Goal: Transaction & Acquisition: Purchase product/service

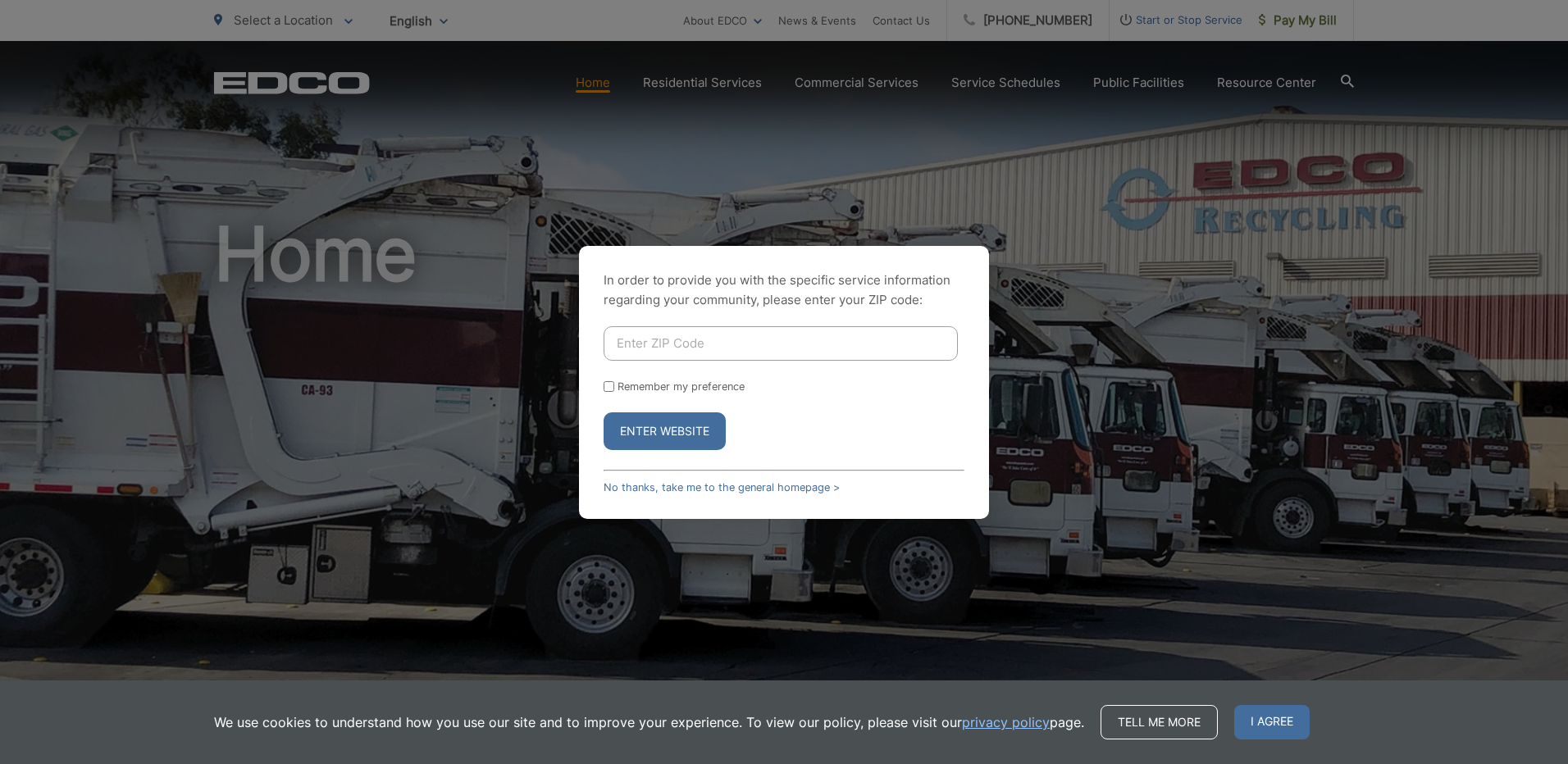
click at [671, 334] on input "Enter ZIP Code" at bounding box center [780, 343] width 354 height 34
click at [626, 431] on button "Enter Website" at bounding box center [664, 431] width 122 height 38
click at [642, 341] on input "Enter ZIP Code" at bounding box center [780, 343] width 354 height 34
type input "90621"
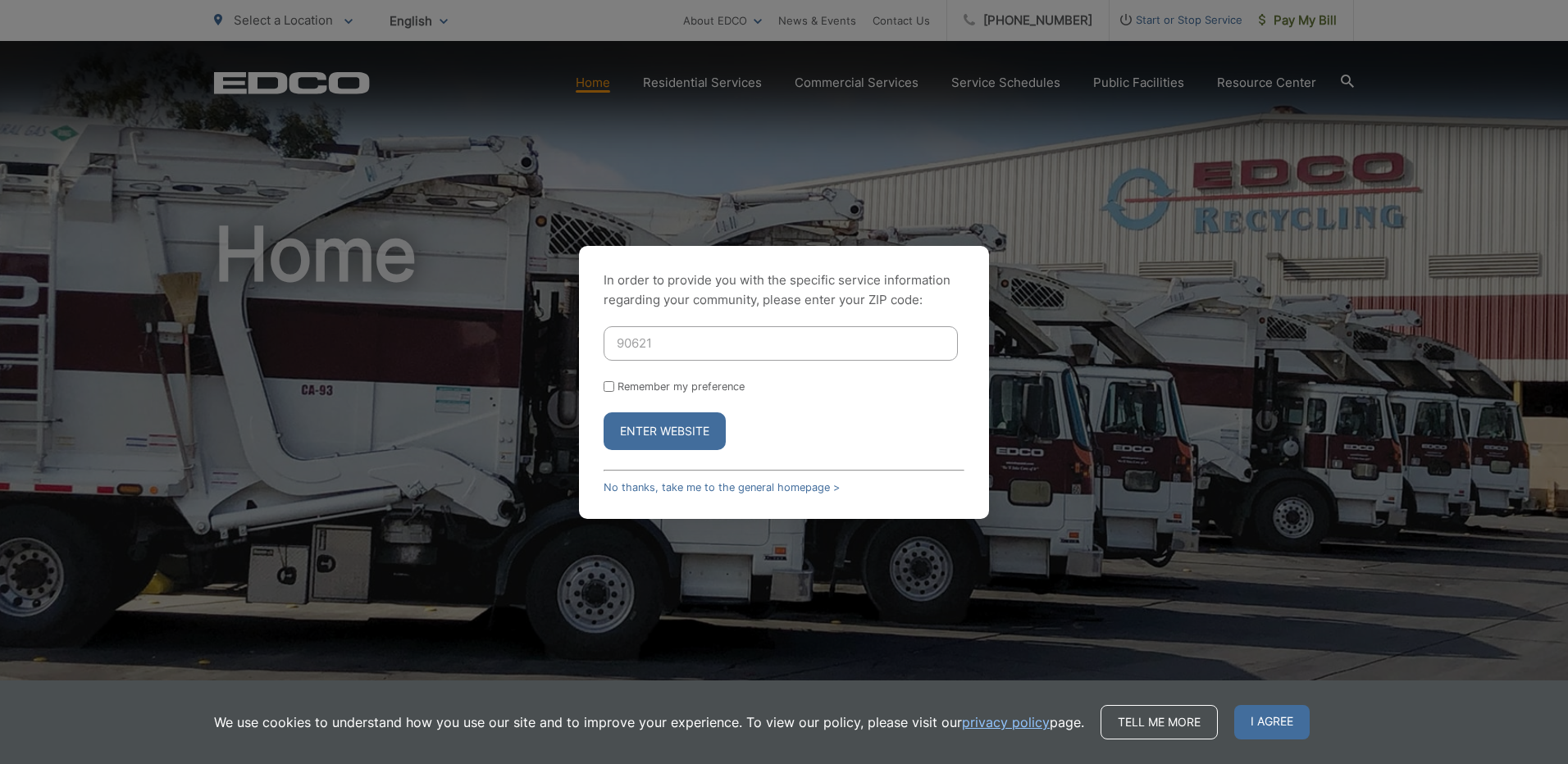
click at [667, 435] on button "Enter Website" at bounding box center [664, 431] width 122 height 38
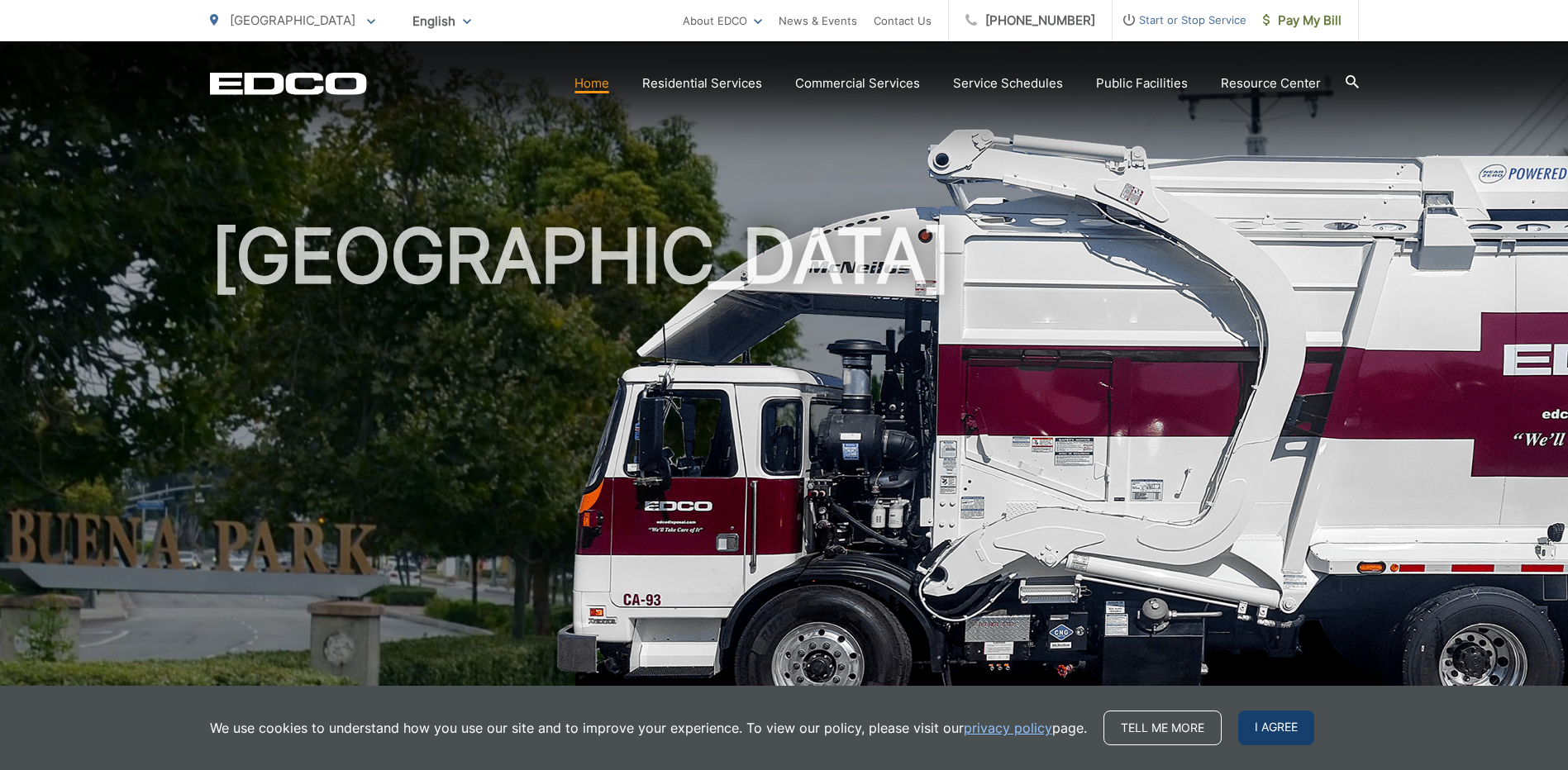
click at [1264, 730] on span "I agree" at bounding box center [1276, 728] width 76 height 35
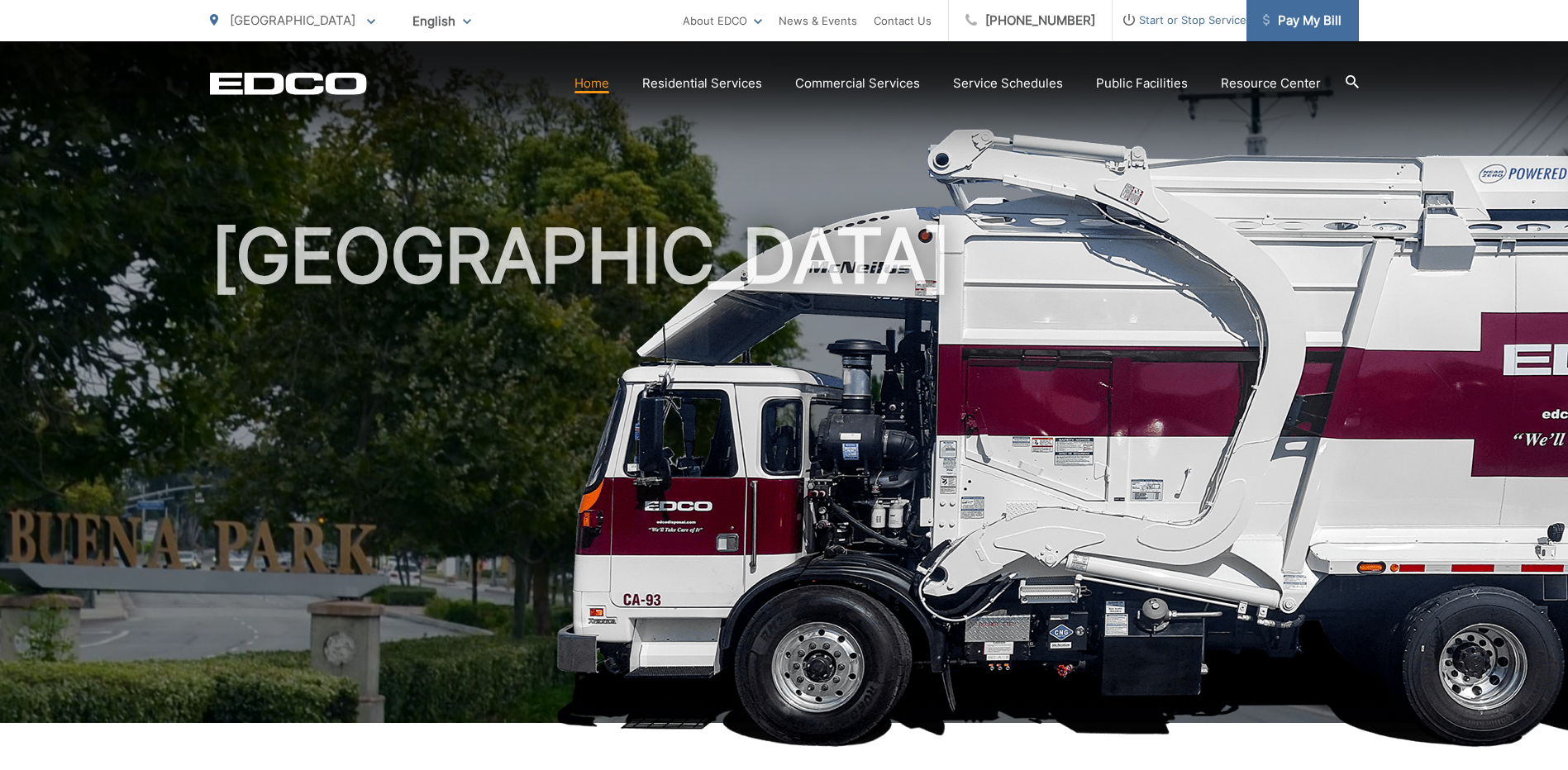
click at [1309, 19] on span "Pay My Bill" at bounding box center [1302, 21] width 79 height 20
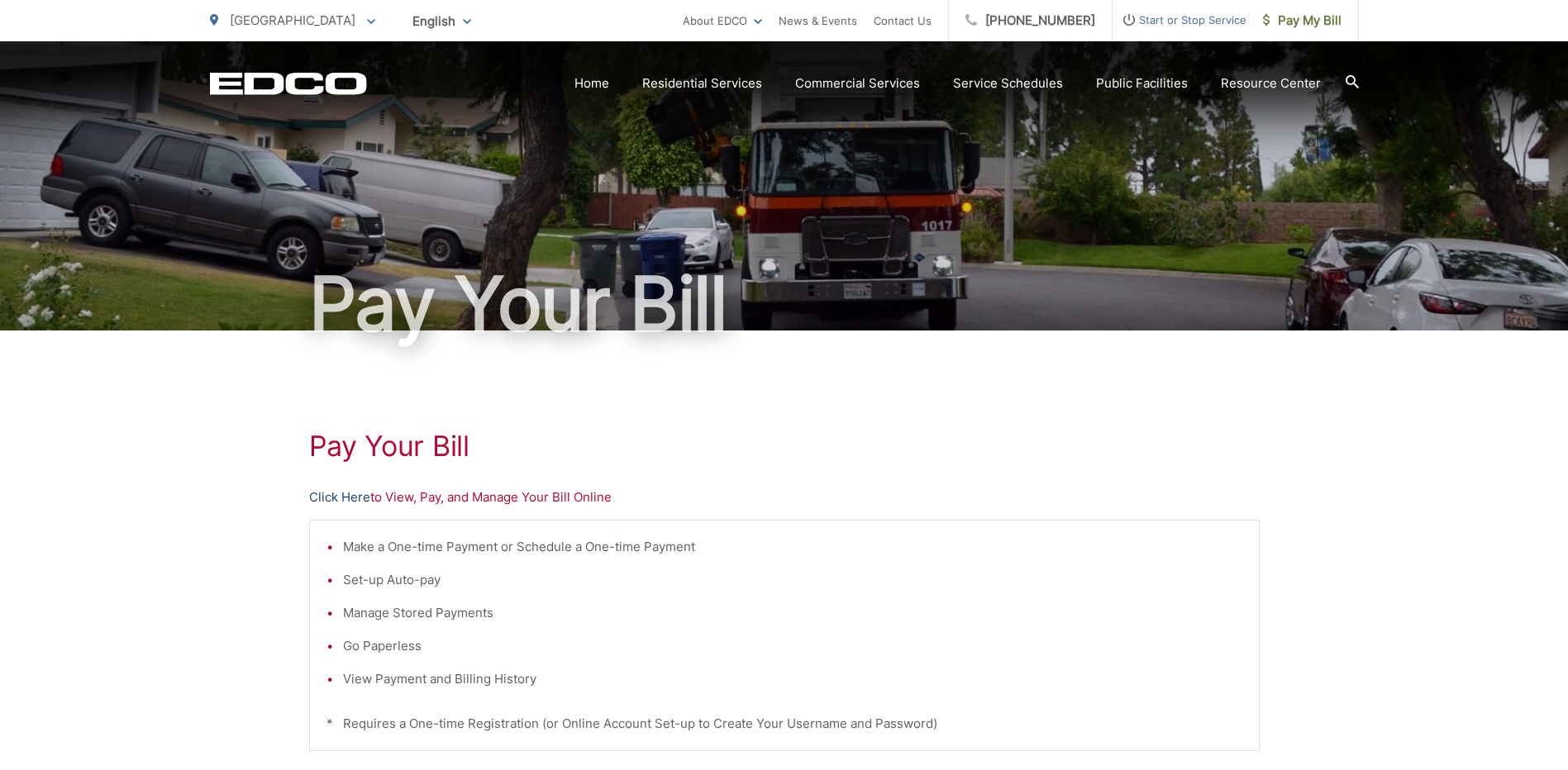
click at [348, 496] on link "Click Here" at bounding box center [339, 498] width 61 height 20
